Goal: Information Seeking & Learning: Compare options

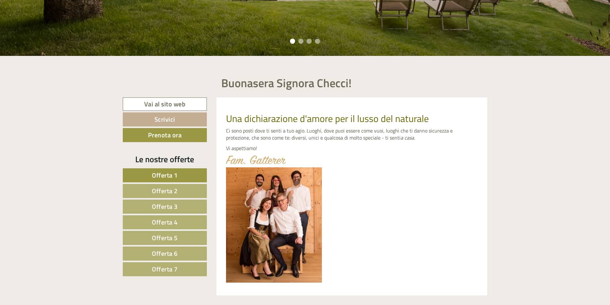
scroll to position [224, 0]
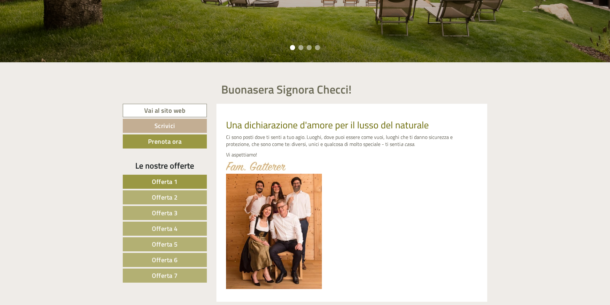
click at [169, 197] on span "Offerta 2" at bounding box center [165, 198] width 26 height 10
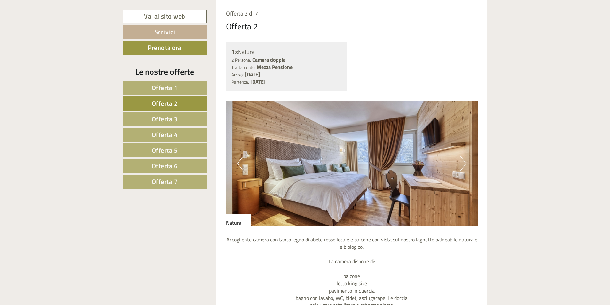
click at [180, 88] on link "Offerta 1" at bounding box center [165, 88] width 84 height 14
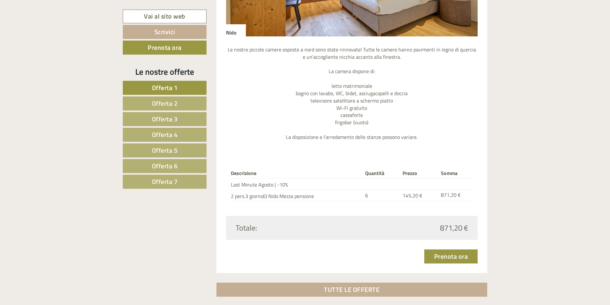
scroll to position [728, 0]
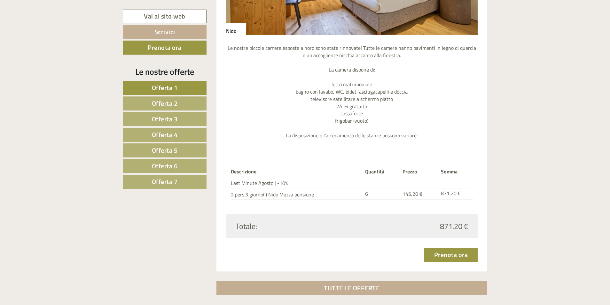
click at [177, 104] on span "Offerta 2" at bounding box center [165, 103] width 26 height 10
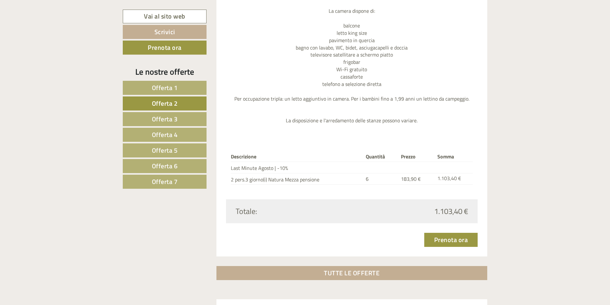
scroll to position [791, 0]
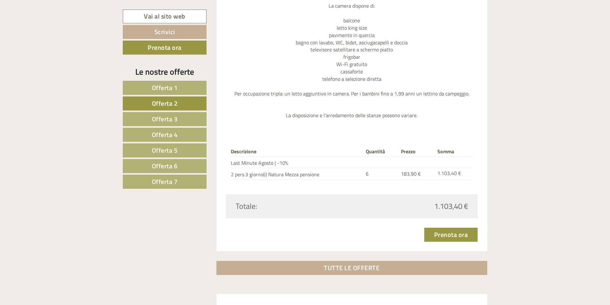
click at [177, 118] on span "Offerta 3" at bounding box center [165, 119] width 26 height 10
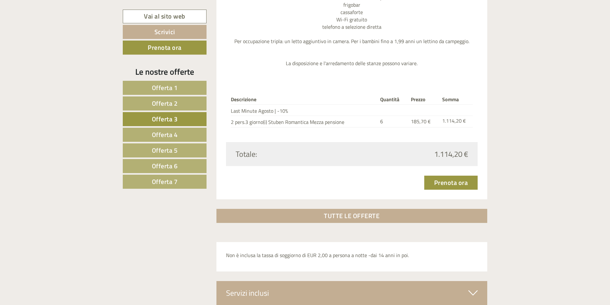
scroll to position [855, 0]
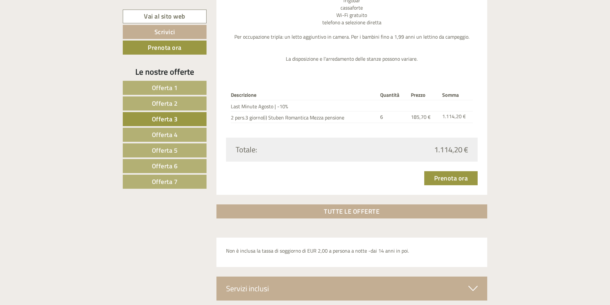
click at [173, 104] on span "Offerta 2" at bounding box center [165, 103] width 26 height 10
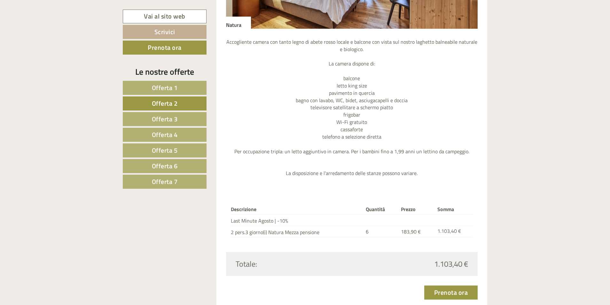
scroll to position [791, 0]
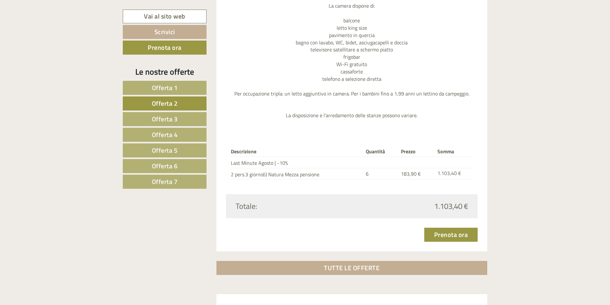
click at [170, 118] on span "Offerta 3" at bounding box center [165, 119] width 26 height 10
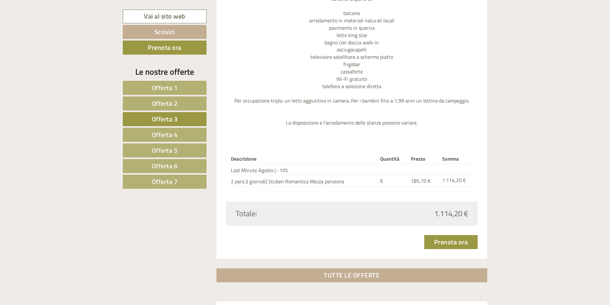
scroll to position [536, 0]
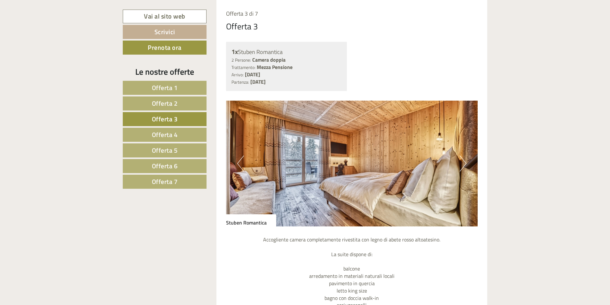
click at [169, 134] on span "Offerta 4" at bounding box center [165, 135] width 26 height 10
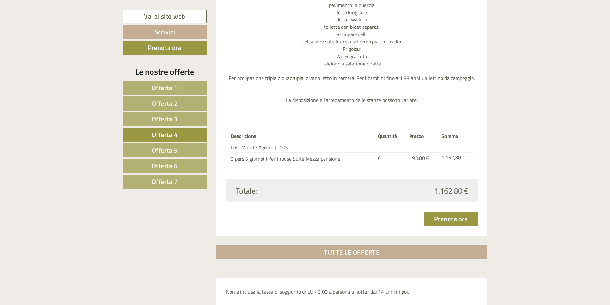
scroll to position [664, 0]
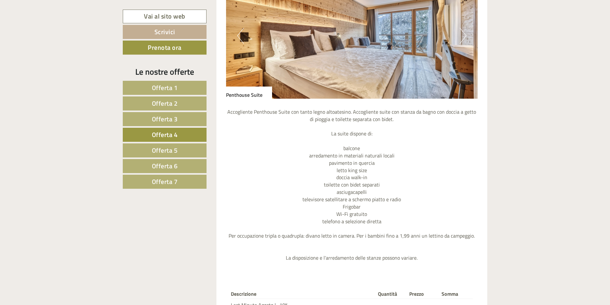
click at [167, 150] on span "Offerta 5" at bounding box center [165, 151] width 26 height 10
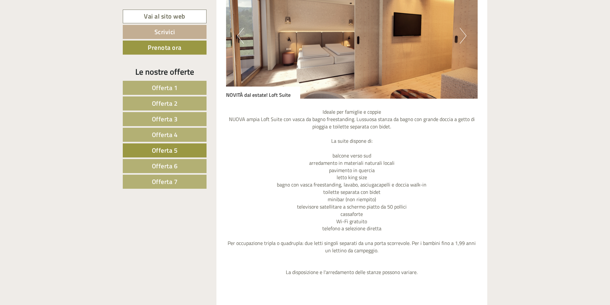
click at [172, 104] on span "Offerta 2" at bounding box center [165, 103] width 26 height 10
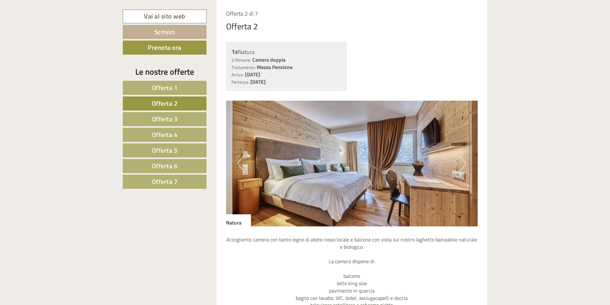
click at [169, 120] on span "Offerta 3" at bounding box center [165, 119] width 26 height 10
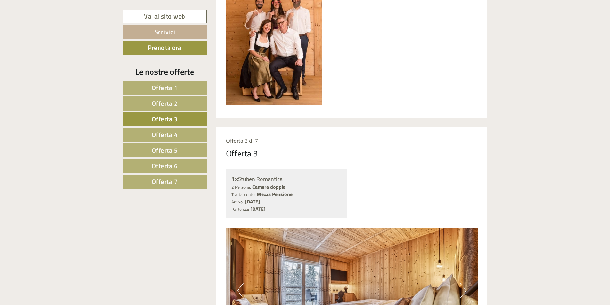
scroll to position [408, 0]
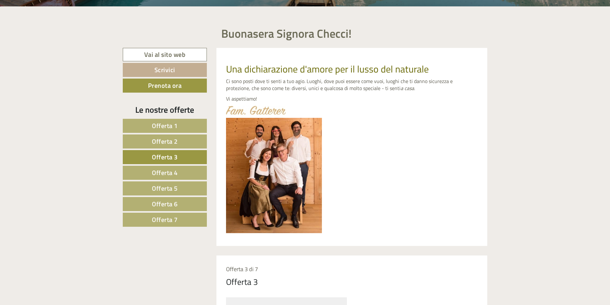
click at [178, 143] on link "Offerta 2" at bounding box center [165, 142] width 84 height 14
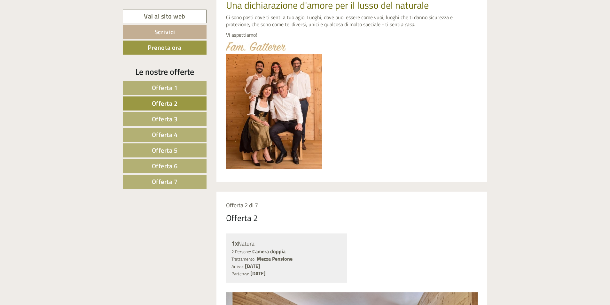
click at [169, 120] on span "Offerta 3" at bounding box center [165, 119] width 26 height 10
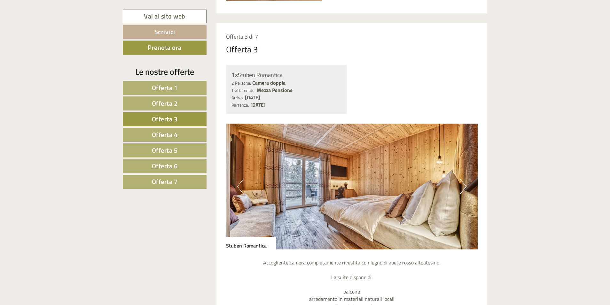
scroll to position [504, 0]
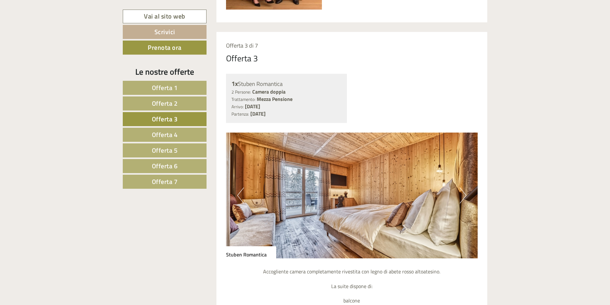
click at [181, 86] on link "Offerta 1" at bounding box center [165, 88] width 84 height 14
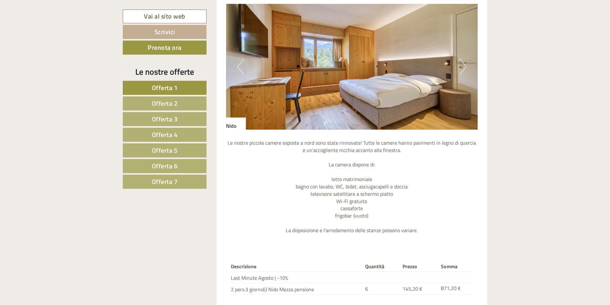
scroll to position [632, 0]
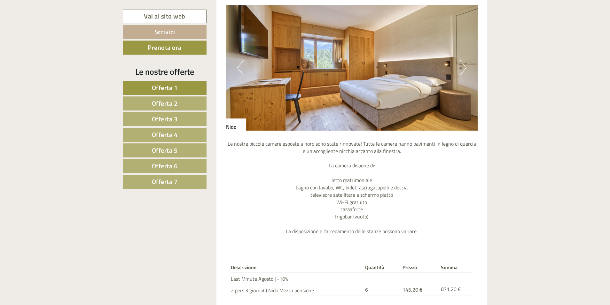
click at [174, 102] on span "Offerta 2" at bounding box center [165, 103] width 26 height 10
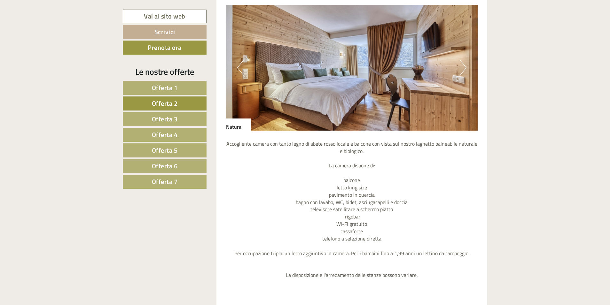
scroll to position [536, 0]
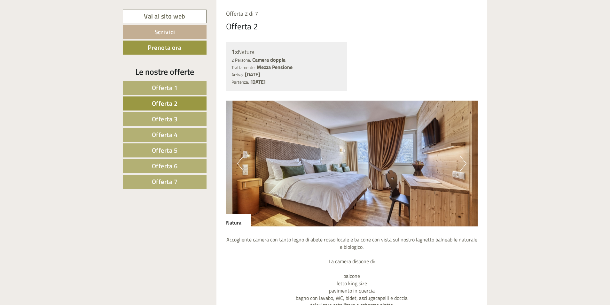
click at [172, 88] on span "Offerta 1" at bounding box center [165, 88] width 26 height 10
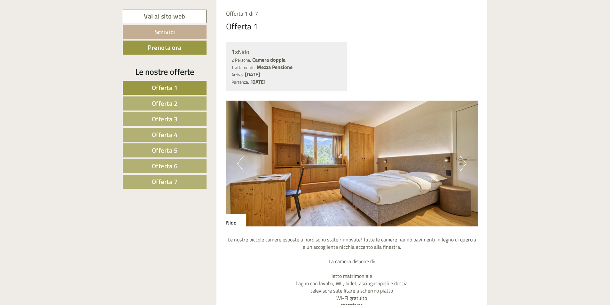
click at [169, 103] on span "Offerta 2" at bounding box center [165, 103] width 26 height 10
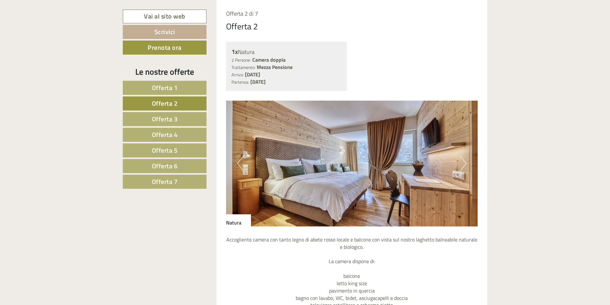
click at [170, 118] on span "Offerta 3" at bounding box center [165, 119] width 26 height 10
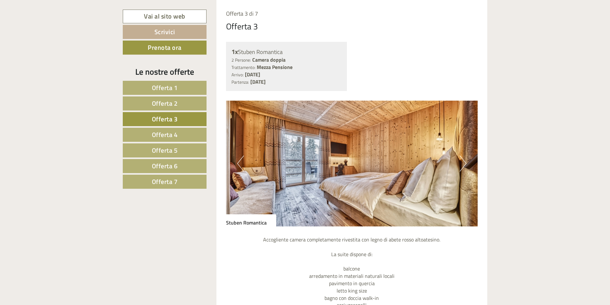
click at [171, 134] on span "Offerta 4" at bounding box center [165, 135] width 26 height 10
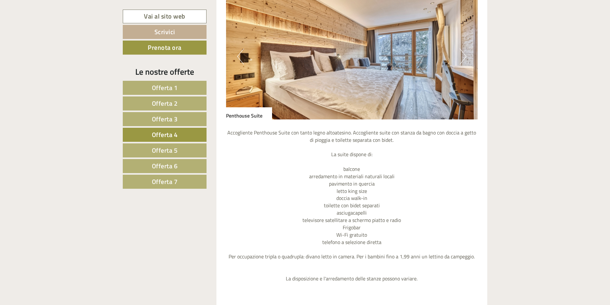
scroll to position [632, 0]
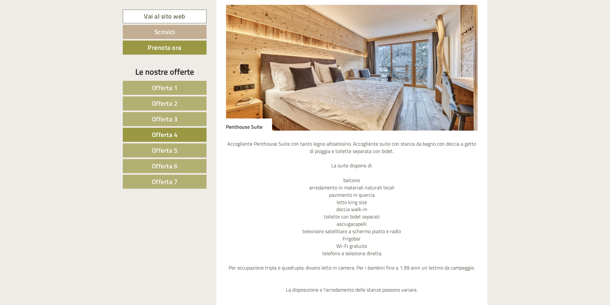
click at [173, 118] on span "Offerta 3" at bounding box center [165, 119] width 26 height 10
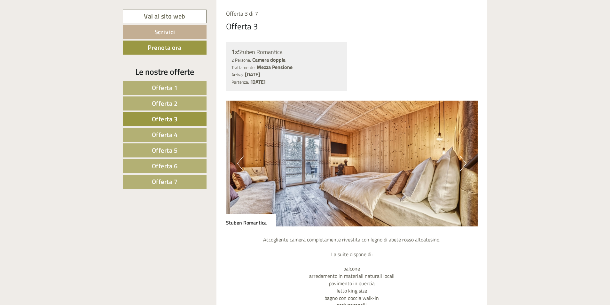
click at [168, 103] on span "Offerta 2" at bounding box center [165, 103] width 26 height 10
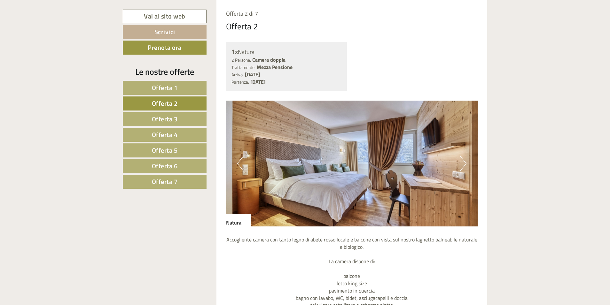
click at [169, 117] on span "Offerta 3" at bounding box center [165, 119] width 26 height 10
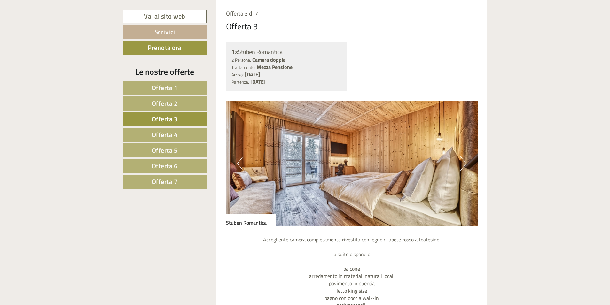
click at [300, 160] on img at bounding box center [352, 164] width 252 height 126
click at [463, 164] on button "Next" at bounding box center [463, 164] width 7 height 16
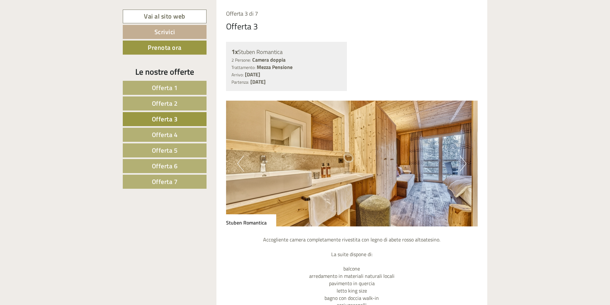
click at [463, 164] on button "Next" at bounding box center [463, 164] width 7 height 16
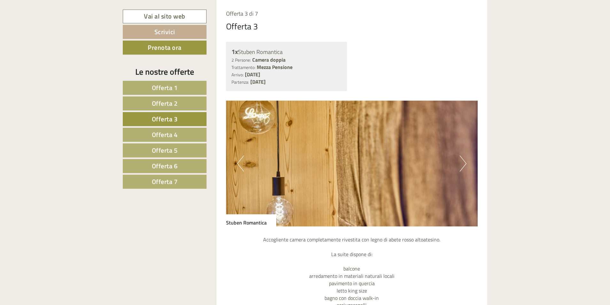
click at [463, 164] on button "Next" at bounding box center [463, 164] width 7 height 16
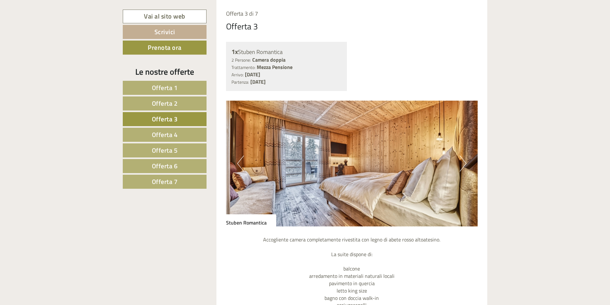
click at [463, 164] on button "Next" at bounding box center [463, 164] width 7 height 16
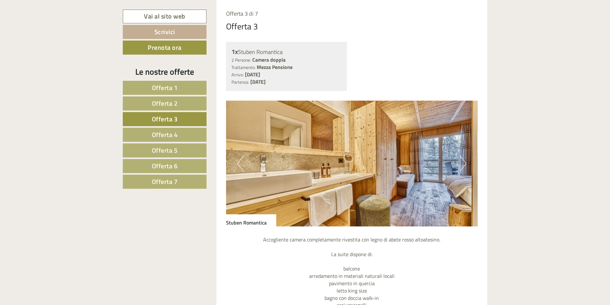
click at [463, 164] on button "Next" at bounding box center [463, 164] width 7 height 16
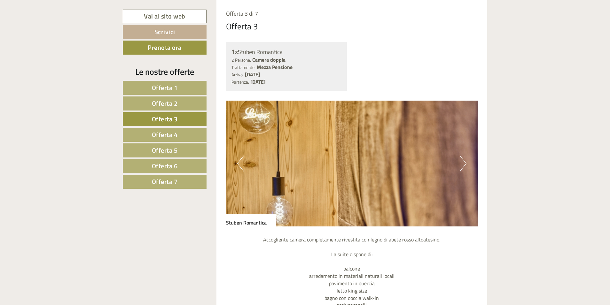
click at [164, 103] on span "Offerta 2" at bounding box center [165, 103] width 26 height 10
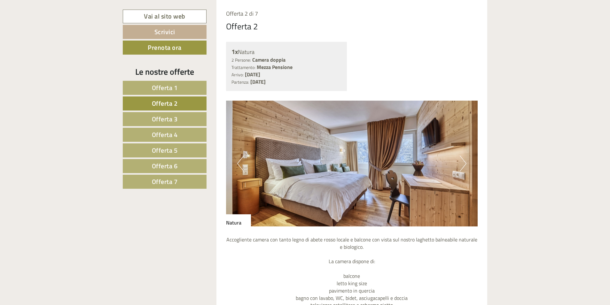
click at [164, 119] on span "Offerta 3" at bounding box center [165, 119] width 26 height 10
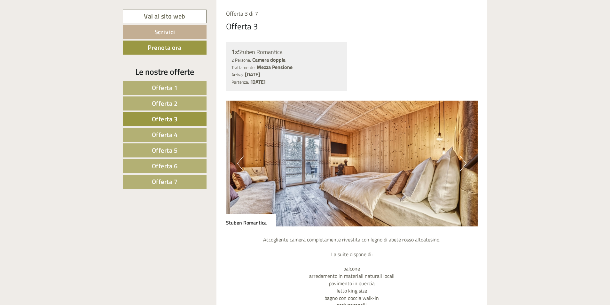
click at [463, 161] on button "Next" at bounding box center [463, 164] width 7 height 16
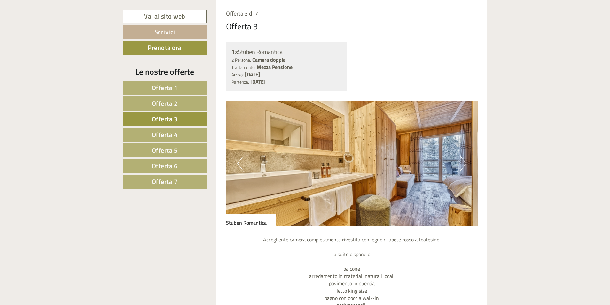
click at [463, 161] on button "Next" at bounding box center [463, 164] width 7 height 16
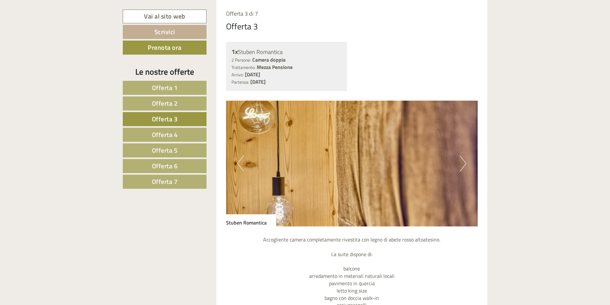
click at [463, 161] on button "Next" at bounding box center [463, 164] width 7 height 16
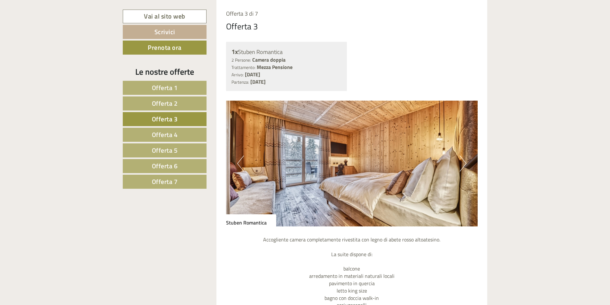
click at [171, 104] on span "Offerta 2" at bounding box center [165, 103] width 26 height 10
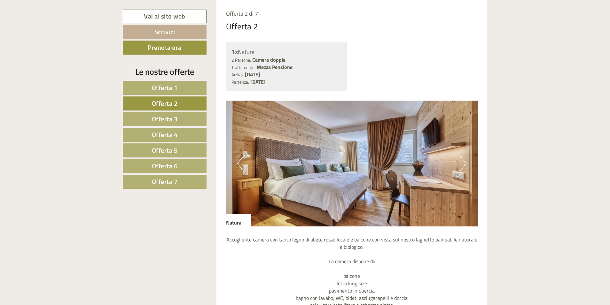
click at [169, 118] on span "Offerta 3" at bounding box center [165, 119] width 26 height 10
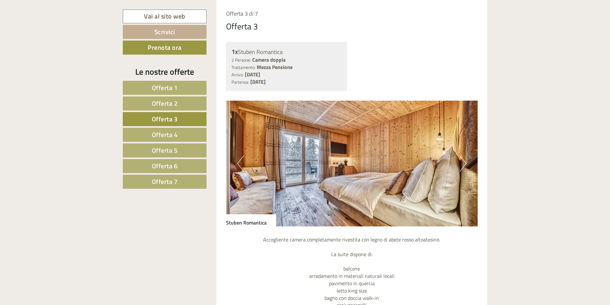
click at [168, 101] on span "Offerta 2" at bounding box center [165, 103] width 26 height 10
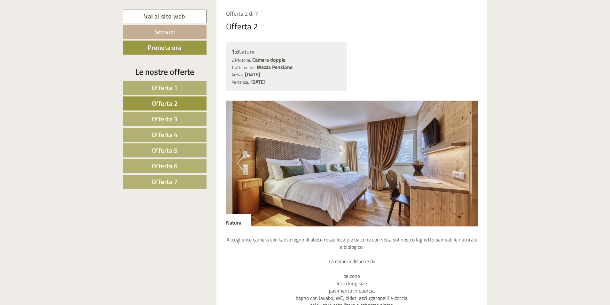
click at [168, 122] on span "Offerta 3" at bounding box center [165, 119] width 26 height 10
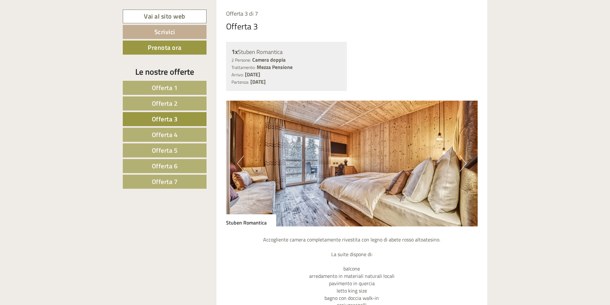
click at [175, 106] on span "Offerta 2" at bounding box center [165, 103] width 26 height 10
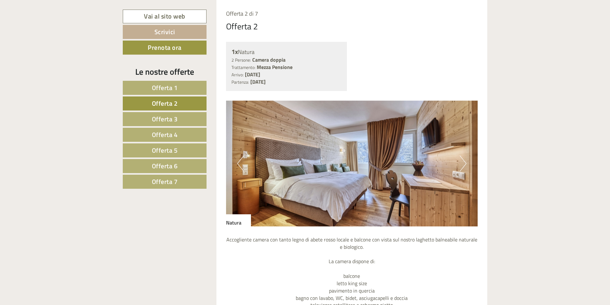
click at [173, 120] on span "Offerta 3" at bounding box center [165, 119] width 26 height 10
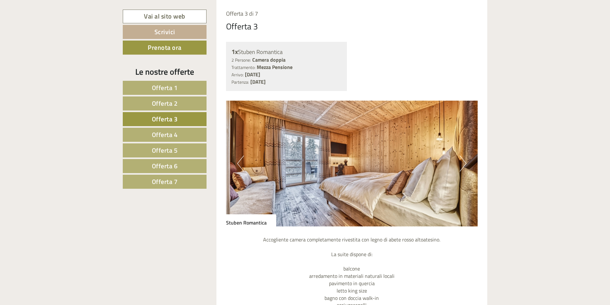
click at [170, 153] on span "Offerta 5" at bounding box center [165, 151] width 26 height 10
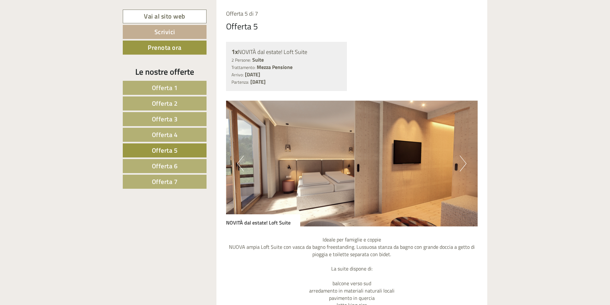
click at [166, 169] on span "Offerta 6" at bounding box center [165, 166] width 26 height 10
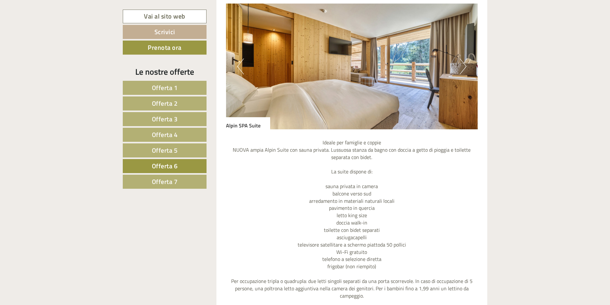
scroll to position [632, 0]
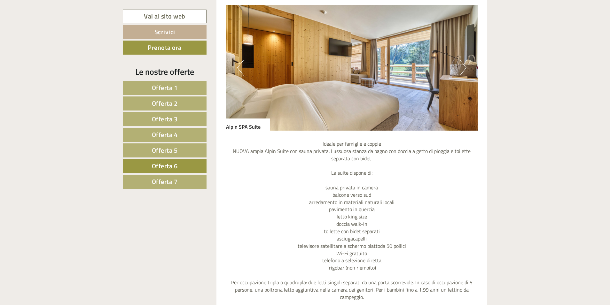
click at [165, 119] on span "Offerta 3" at bounding box center [165, 119] width 26 height 10
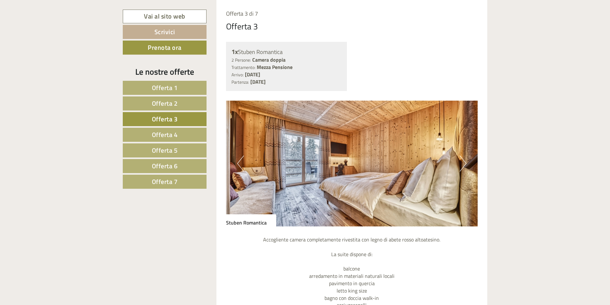
click at [175, 105] on span "Offerta 2" at bounding box center [165, 103] width 26 height 10
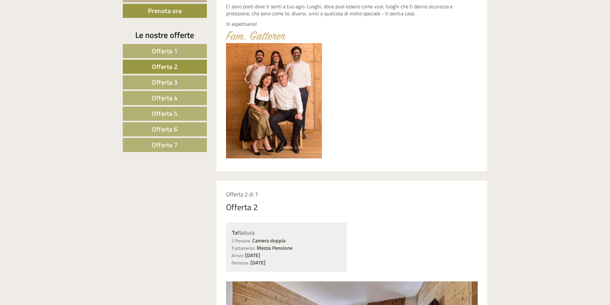
scroll to position [312, 0]
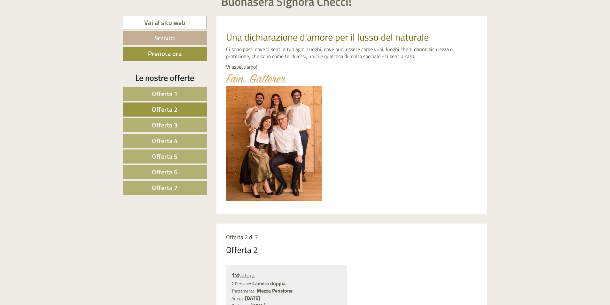
click at [176, 126] on span "Offerta 3" at bounding box center [165, 125] width 26 height 10
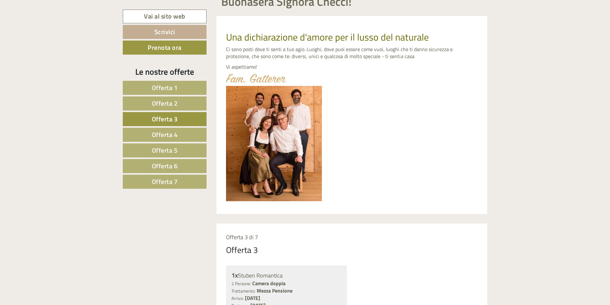
scroll to position [536, 0]
